Goal: Task Accomplishment & Management: Use online tool/utility

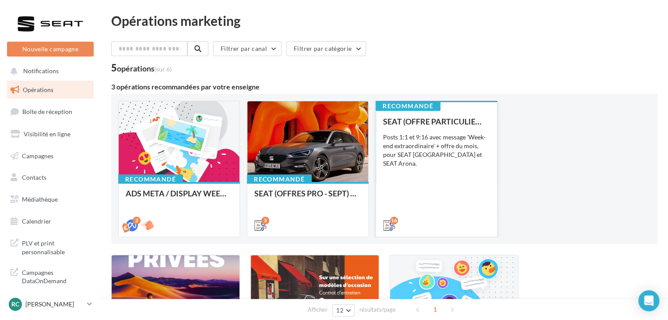
click at [406, 185] on div "SEAT (OFFRE PARTICULIER - SEPT) - SOCIAL MEDIA Posts 1:1 et 9:16 avec message '…" at bounding box center [436, 173] width 107 height 112
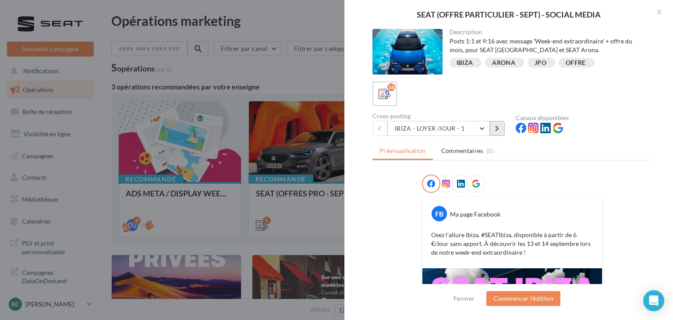
click at [498, 126] on icon at bounding box center [497, 128] width 4 height 6
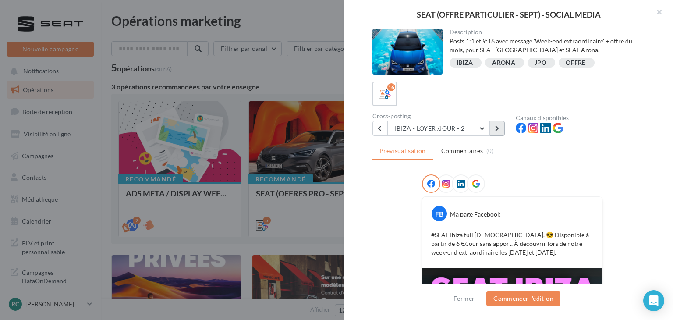
click at [501, 131] on button at bounding box center [497, 128] width 15 height 15
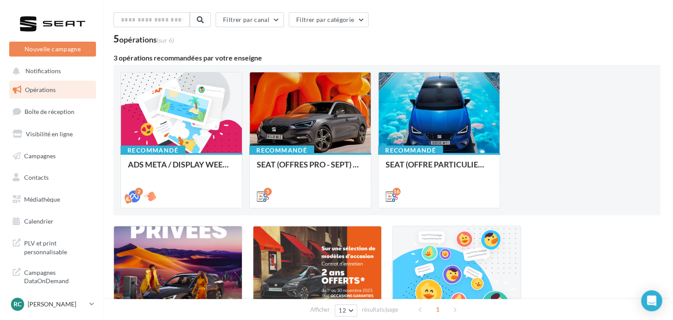
scroll to position [28, 0]
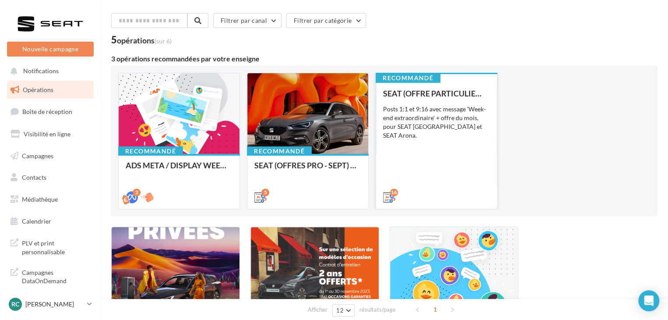
click at [406, 115] on div "Posts 1:1 et 9:16 avec message 'Week-end extraordinaire' + offre du mois, pour …" at bounding box center [436, 122] width 107 height 35
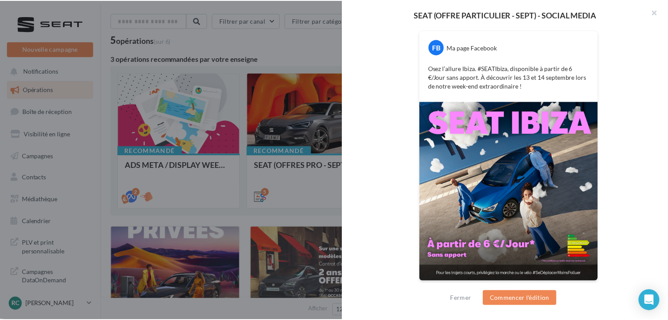
scroll to position [0, 0]
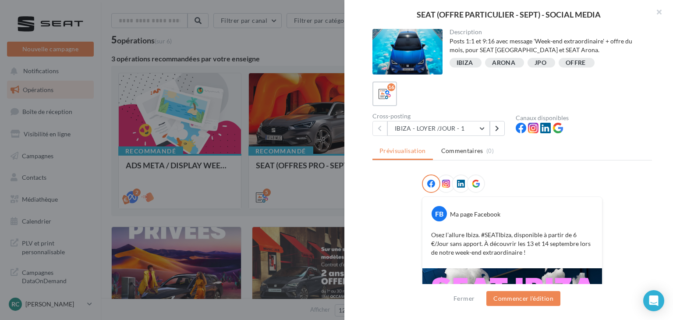
click at [497, 106] on div "16" at bounding box center [511, 93] width 279 height 25
click at [496, 108] on div "16 Cross-posting IBIZA - LOYER /JOUR - 1 IBIZA - LOYER /JOUR - 1 IBIZA - LOYER …" at bounding box center [511, 108] width 279 height 54
click at [282, 95] on div at bounding box center [336, 160] width 673 height 320
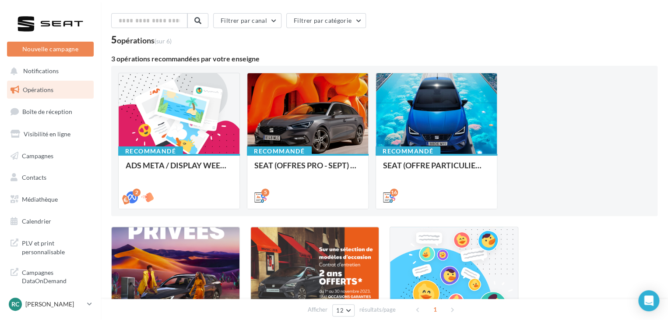
click at [282, 95] on div at bounding box center [307, 113] width 121 height 81
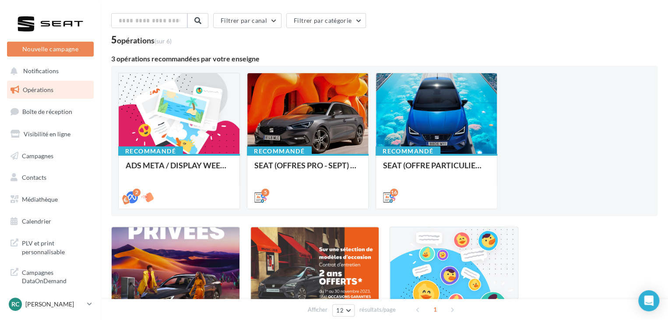
click at [56, 92] on link "Opérations" at bounding box center [50, 90] width 90 height 18
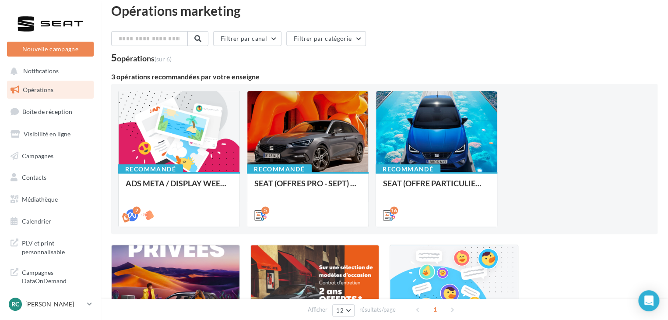
scroll to position [8, 0]
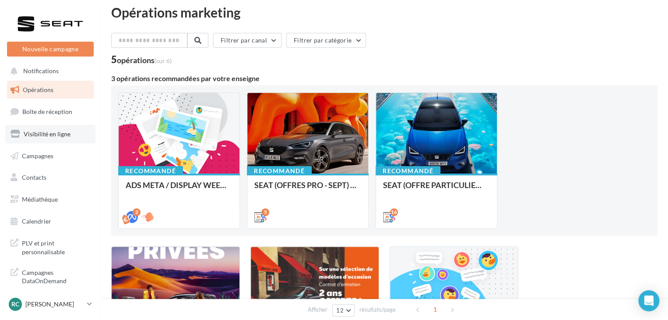
click at [69, 131] on link "Visibilité en ligne" at bounding box center [50, 134] width 90 height 18
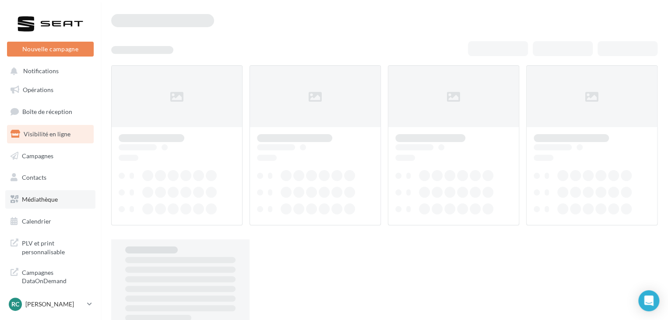
click at [49, 201] on span "Médiathèque" at bounding box center [40, 198] width 36 height 7
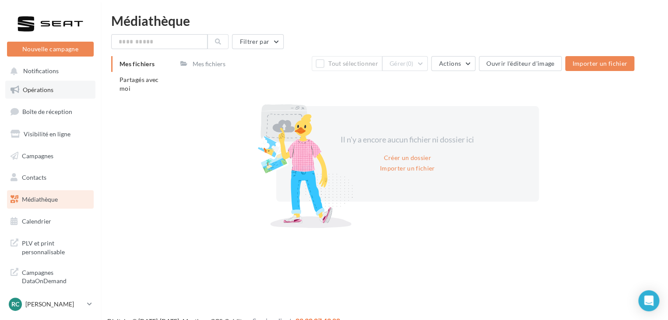
click at [54, 92] on link "Opérations" at bounding box center [50, 90] width 90 height 18
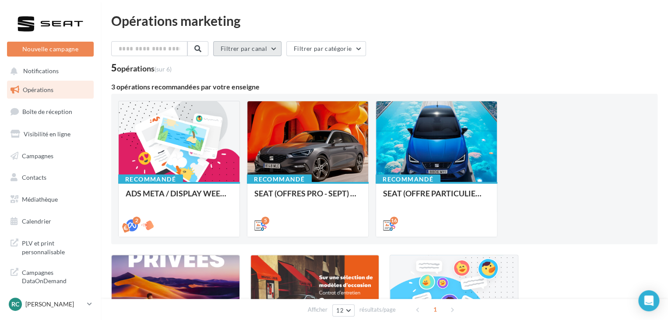
click at [272, 45] on button "Filtrer par canal" at bounding box center [247, 48] width 68 height 15
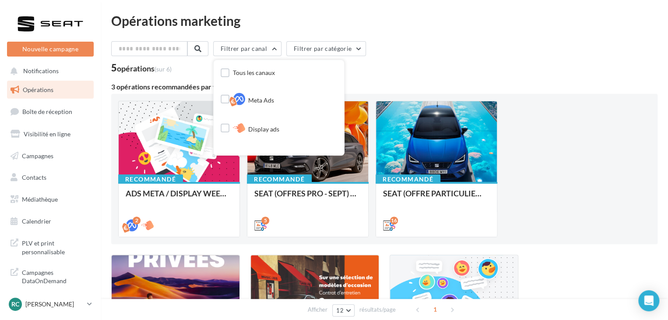
click at [402, 75] on div "Filtrer par canal Tous les canaux Meta Ads Display ads Cross-posting Instagram …" at bounding box center [384, 232] width 547 height 382
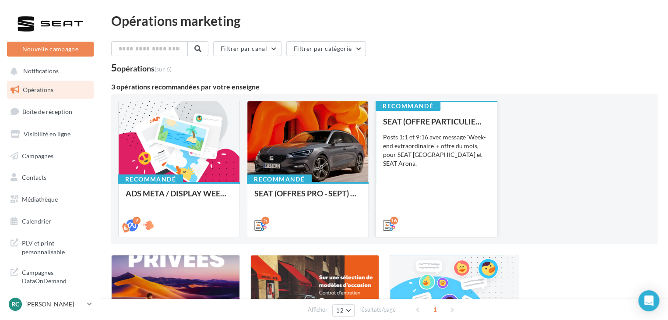
click at [381, 226] on div "16" at bounding box center [436, 224] width 121 height 25
click at [417, 191] on div "SEAT (OFFRE PARTICULIER - SEPT) - SOCIAL MEDIA Posts 1:1 et 9:16 avec message '…" at bounding box center [436, 173] width 107 height 112
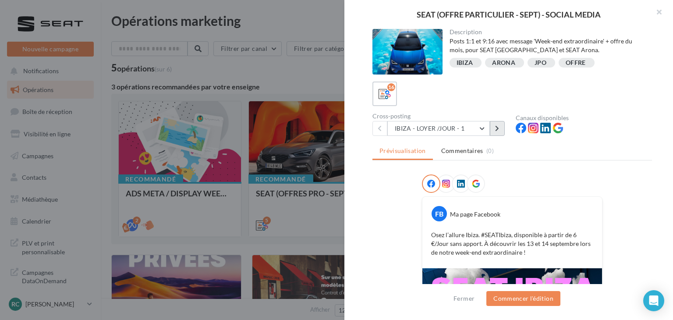
click at [495, 123] on button at bounding box center [497, 128] width 15 height 15
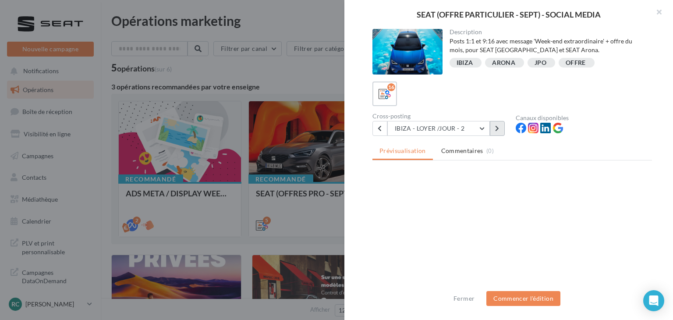
click at [495, 123] on button at bounding box center [497, 128] width 15 height 15
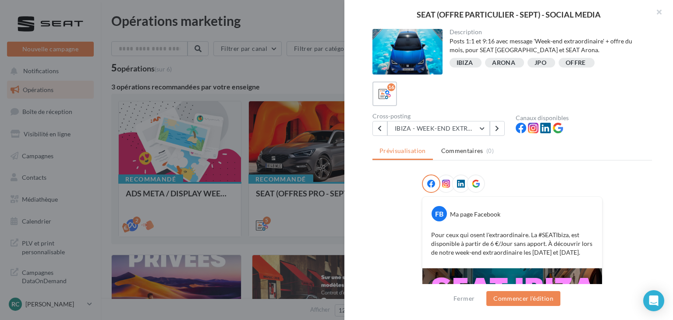
drag, startPoint x: 495, startPoint y: 123, endPoint x: 462, endPoint y: 183, distance: 67.8
click at [462, 183] on div at bounding box center [452, 183] width 60 height 18
click at [457, 181] on icon at bounding box center [461, 184] width 8 height 8
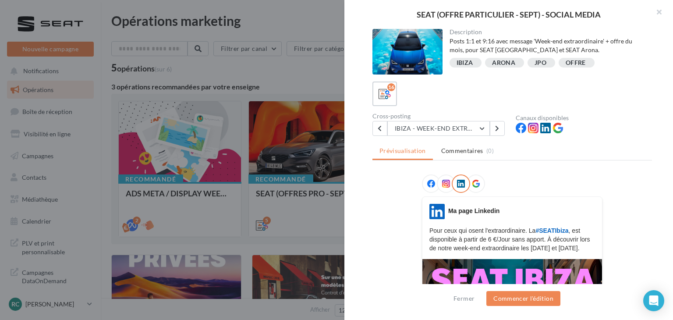
click at [472, 181] on icon at bounding box center [476, 184] width 8 height 8
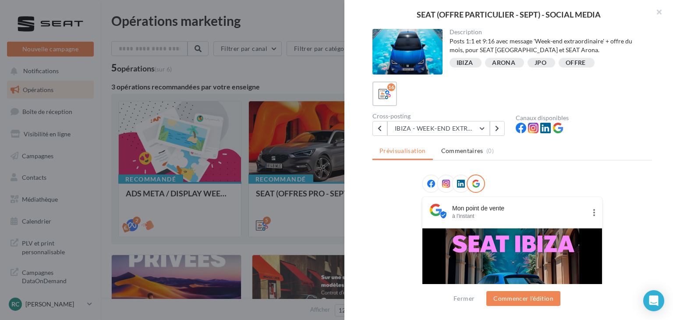
click at [442, 183] on icon at bounding box center [446, 184] width 8 height 8
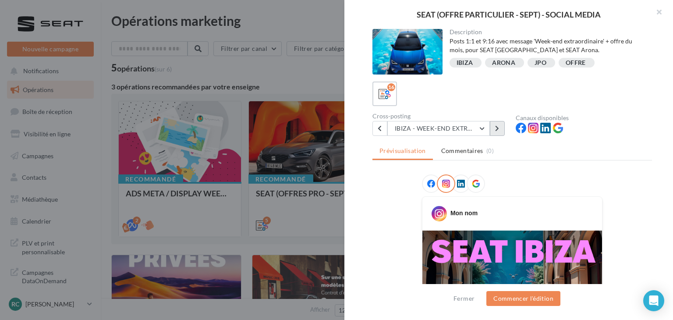
click at [501, 127] on button at bounding box center [497, 128] width 15 height 15
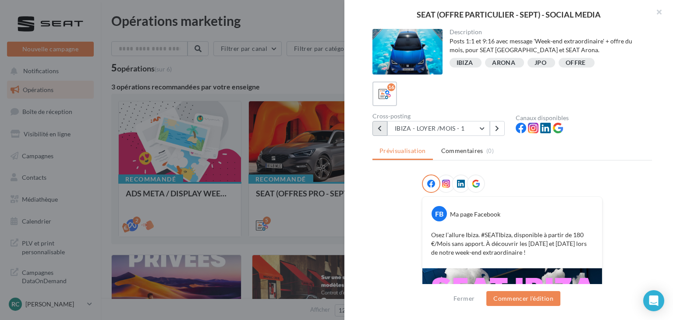
click at [377, 124] on button at bounding box center [379, 128] width 15 height 15
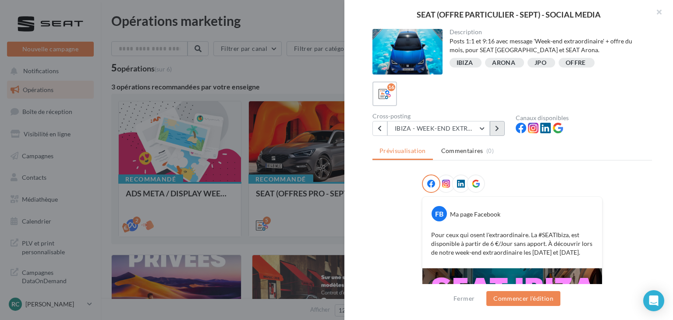
click at [496, 128] on icon at bounding box center [497, 128] width 4 height 6
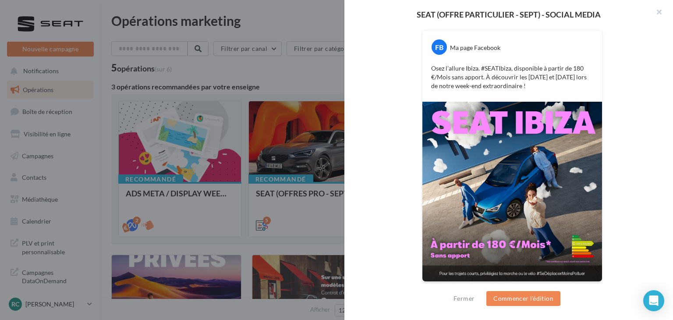
scroll to position [166, 0]
click at [457, 189] on img at bounding box center [512, 192] width 180 height 180
